Goal: Transaction & Acquisition: Purchase product/service

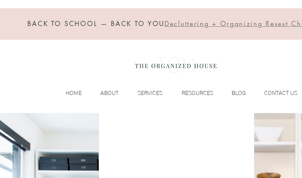
scroll to position [0, 51]
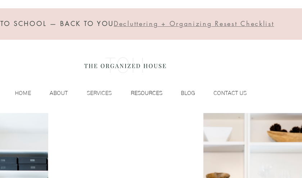
click at [154, 94] on p "RESOURCES" at bounding box center [146, 93] width 39 height 11
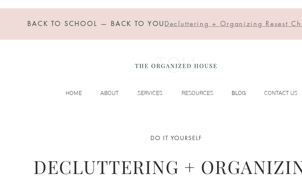
click at [241, 90] on p "BLOG" at bounding box center [239, 93] width 22 height 11
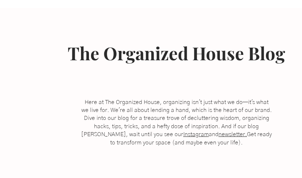
scroll to position [84, 0]
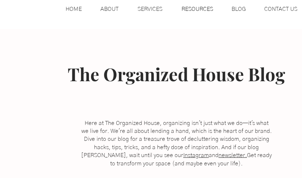
click at [200, 4] on p "RESOURCES" at bounding box center [197, 9] width 39 height 11
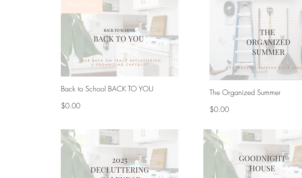
scroll to position [323, 0]
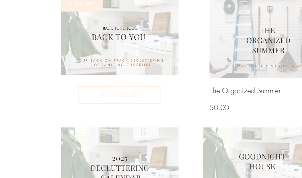
click at [107, 39] on img at bounding box center [120, 35] width 126 height 86
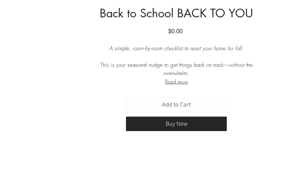
scroll to position [334, 0]
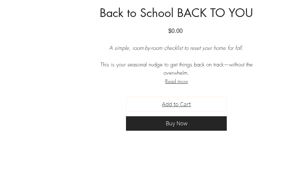
click at [177, 105] on span "Add to Cart" at bounding box center [176, 104] width 29 height 9
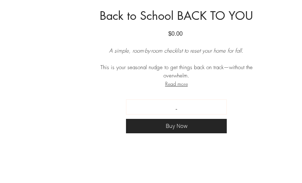
scroll to position [0, 0]
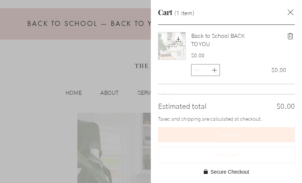
click at [109, 89] on div "Side Cart" at bounding box center [151, 91] width 302 height 183
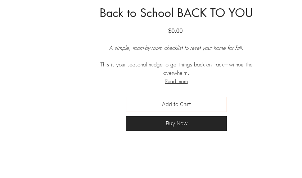
scroll to position [19, 0]
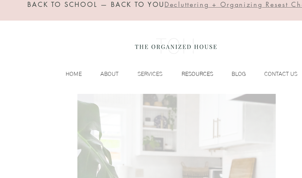
click at [207, 76] on p "RESOURCES" at bounding box center [197, 74] width 39 height 11
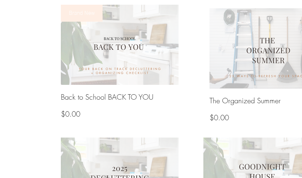
scroll to position [319, 0]
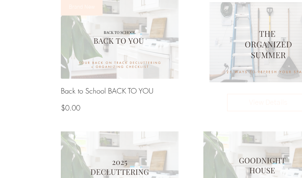
click at [266, 100] on span "View Details" at bounding box center [269, 102] width 70 height 11
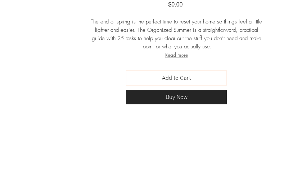
scroll to position [362, 0]
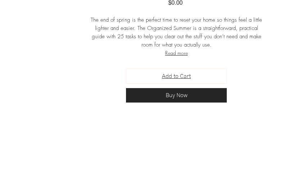
click at [195, 80] on button "Add to Cart" at bounding box center [176, 76] width 101 height 15
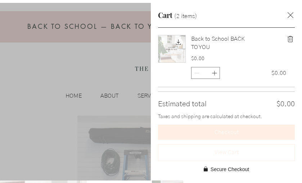
scroll to position [0, 0]
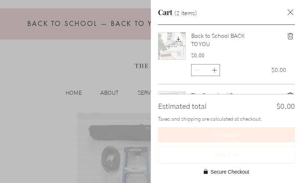
click at [110, 66] on div "Side Cart" at bounding box center [151, 91] width 302 height 183
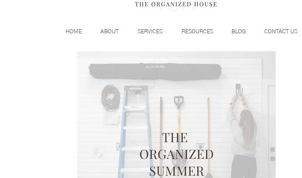
scroll to position [61, 0]
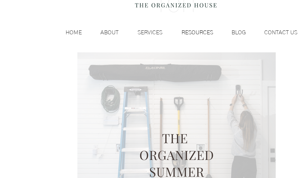
click at [207, 36] on p "RESOURCES" at bounding box center [197, 32] width 39 height 11
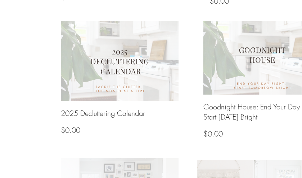
scroll to position [435, 0]
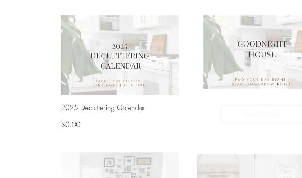
click at [259, 109] on span "View Details" at bounding box center [262, 114] width 70 height 11
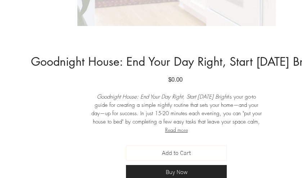
scroll to position [287, 0]
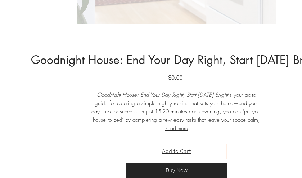
click at [156, 154] on button "Add to Cart" at bounding box center [176, 150] width 101 height 15
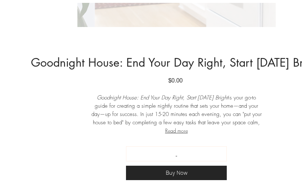
scroll to position [0, 0]
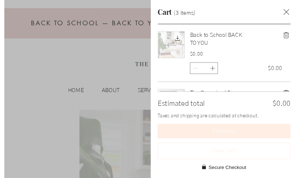
scroll to position [435, 0]
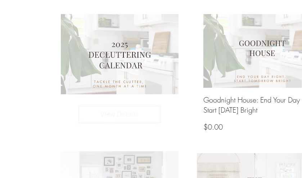
click at [127, 98] on div "2025 Decluttering Calendar $0.00 Price View Details" at bounding box center [120, 114] width 118 height 41
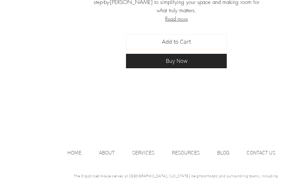
scroll to position [397, 0]
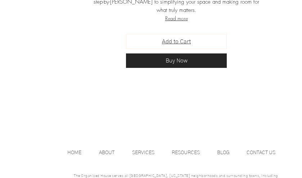
click at [202, 37] on button "Add to Cart" at bounding box center [176, 41] width 101 height 15
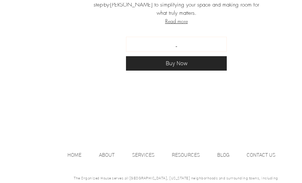
scroll to position [0, 0]
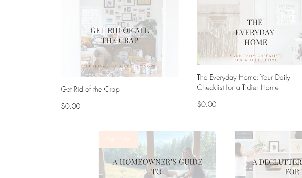
scroll to position [595, 0]
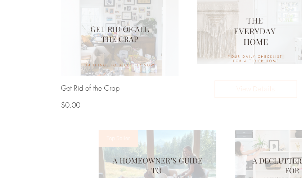
click at [215, 73] on h3 "The Everyday Home: Your Daily Checklist for a Tidier Home" at bounding box center [256, 81] width 118 height 20
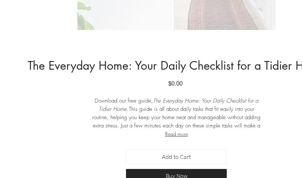
scroll to position [282, 0]
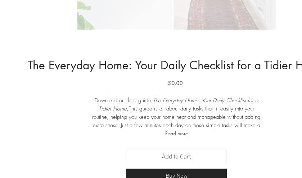
click at [203, 160] on button "Add to Cart" at bounding box center [176, 156] width 101 height 15
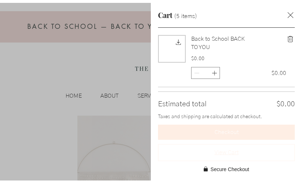
scroll to position [0, 0]
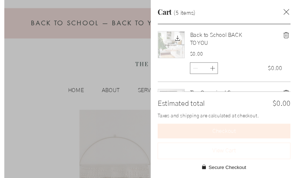
scroll to position [595, 0]
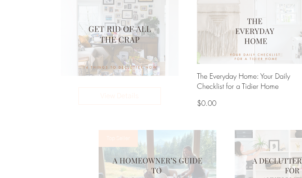
click at [110, 40] on img at bounding box center [120, 33] width 126 height 89
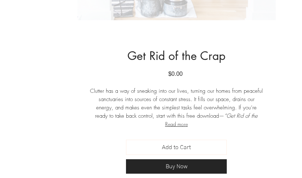
scroll to position [292, 0]
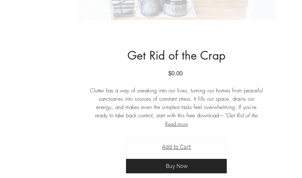
click at [202, 142] on button "Add to Cart" at bounding box center [176, 146] width 101 height 15
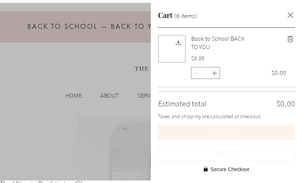
scroll to position [0, 0]
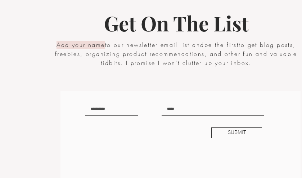
scroll to position [1264, 0]
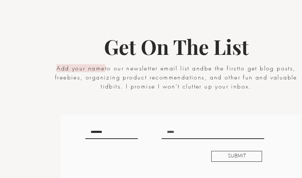
type input "********"
type input "**********"
click at [231, 156] on span "SUBMIT" at bounding box center [237, 156] width 18 height 7
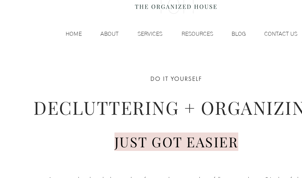
scroll to position [0, 0]
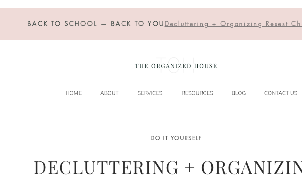
click at [273, 177] on span "DECLUTTERING + ORGANIZING" at bounding box center [177, 166] width 286 height 24
click at [269, 176] on span "DECLUTTERING + ORGANIZING" at bounding box center [177, 166] width 286 height 24
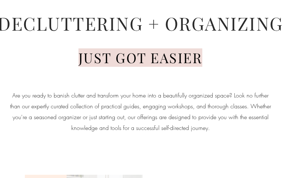
scroll to position [75, 36]
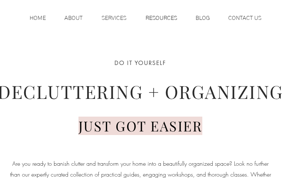
click at [157, 15] on p "RESOURCES" at bounding box center [161, 18] width 39 height 11
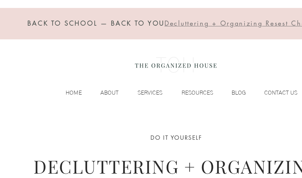
scroll to position [0, 0]
click at [74, 88] on p "HOME" at bounding box center [73, 93] width 23 height 11
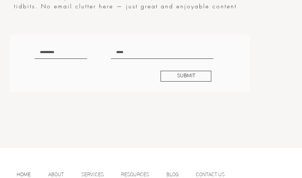
scroll to position [1573, 51]
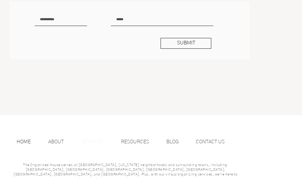
click at [81, 140] on p "SERVICES" at bounding box center [93, 141] width 30 height 11
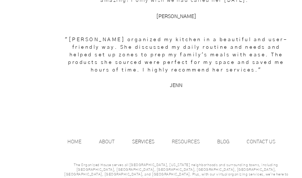
scroll to position [1187, 51]
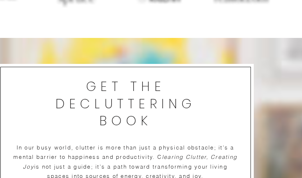
scroll to position [1573, 0]
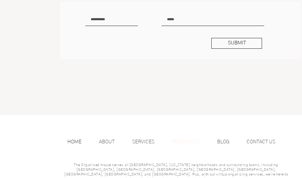
click at [186, 141] on p "RESOURCES" at bounding box center [185, 141] width 35 height 11
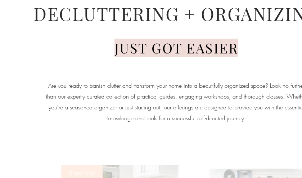
scroll to position [332, 0]
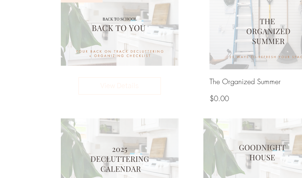
click at [148, 48] on img at bounding box center [120, 26] width 126 height 86
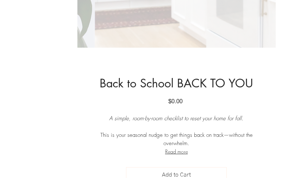
scroll to position [298, 0]
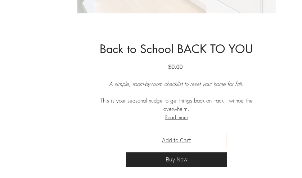
click at [180, 144] on button "Add to Cart" at bounding box center [176, 140] width 101 height 15
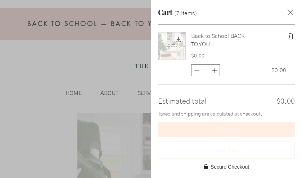
scroll to position [0, 0]
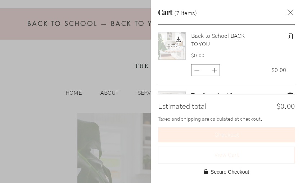
click at [243, 127] on div "Taxes and shipping are calculated at checkout." at bounding box center [226, 122] width 137 height 12
click at [238, 134] on span "Checkout" at bounding box center [227, 135] width 24 height 6
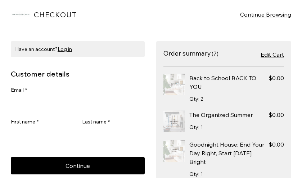
click at [215, 82] on div "Back to School BACK TO YOU" at bounding box center [227, 82] width 75 height 17
click at [261, 54] on span "Edit Cart" at bounding box center [272, 54] width 23 height 9
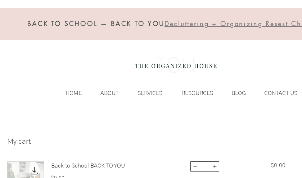
click at [196, 169] on button "Decrement" at bounding box center [195, 166] width 9 height 9
type input "*"
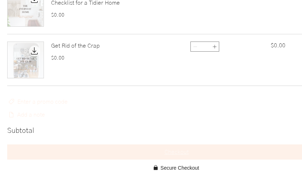
scroll to position [378, 0]
click at [185, 150] on span "Checkout" at bounding box center [177, 151] width 24 height 6
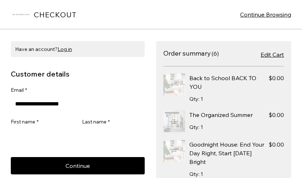
type input "**********"
type input "********"
type input "****"
click at [97, 165] on button "Continue" at bounding box center [78, 165] width 134 height 17
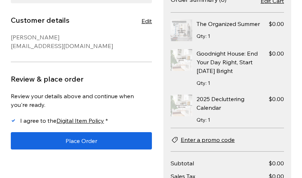
scroll to position [63, 0]
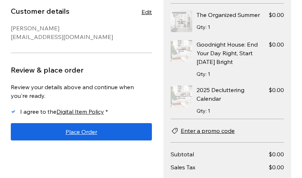
click at [113, 130] on button "Place Order" at bounding box center [81, 131] width 141 height 17
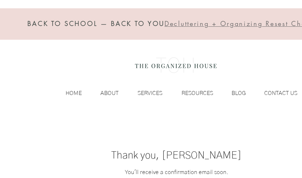
scroll to position [109, 0]
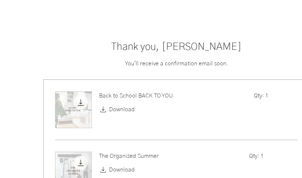
click at [127, 110] on span "Download" at bounding box center [122, 109] width 26 height 9
click at [127, 167] on span "Download" at bounding box center [122, 169] width 26 height 9
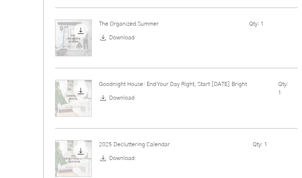
scroll to position [239, 0]
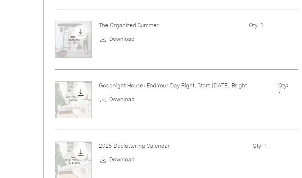
click at [132, 101] on span "Download" at bounding box center [122, 99] width 26 height 9
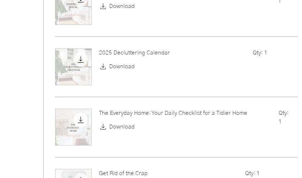
scroll to position [355, 0]
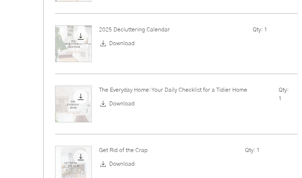
click at [122, 43] on span "Download" at bounding box center [122, 43] width 26 height 9
click at [127, 99] on span "Download" at bounding box center [122, 103] width 26 height 9
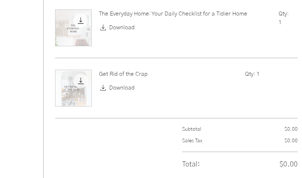
scroll to position [433, 0]
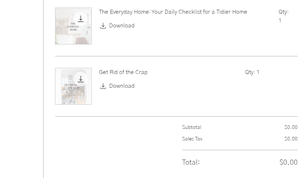
click at [128, 85] on span "Download" at bounding box center [122, 85] width 26 height 9
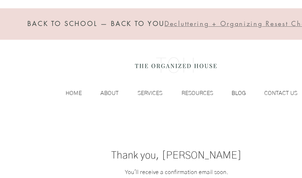
click at [236, 93] on p "BLOG" at bounding box center [239, 93] width 22 height 11
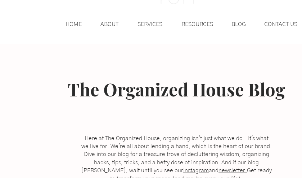
scroll to position [63, 0]
